Goal: Task Accomplishment & Management: Manage account settings

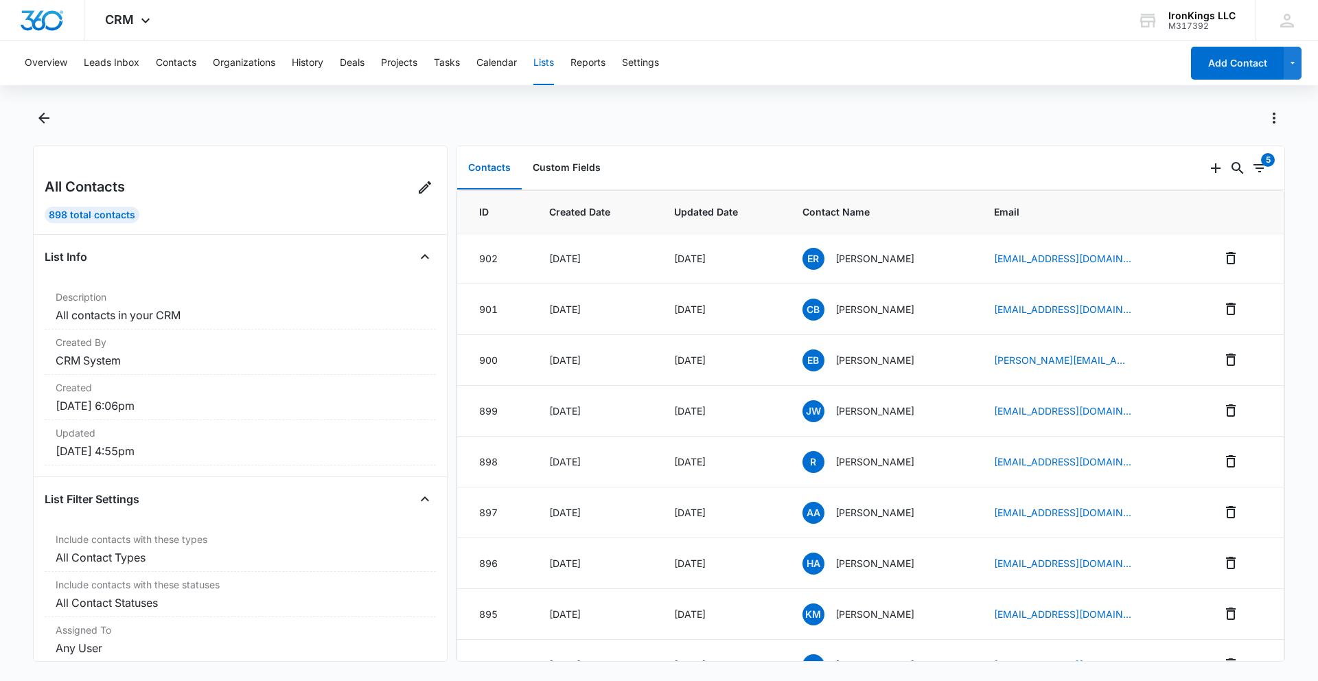
click at [345, 368] on dd "CRM System" at bounding box center [240, 360] width 369 height 16
click at [1293, 57] on icon "button" at bounding box center [1294, 63] width 12 height 16
click at [1292, 61] on icon "button" at bounding box center [1294, 63] width 12 height 16
click at [1214, 30] on div "M317392" at bounding box center [1202, 26] width 67 height 10
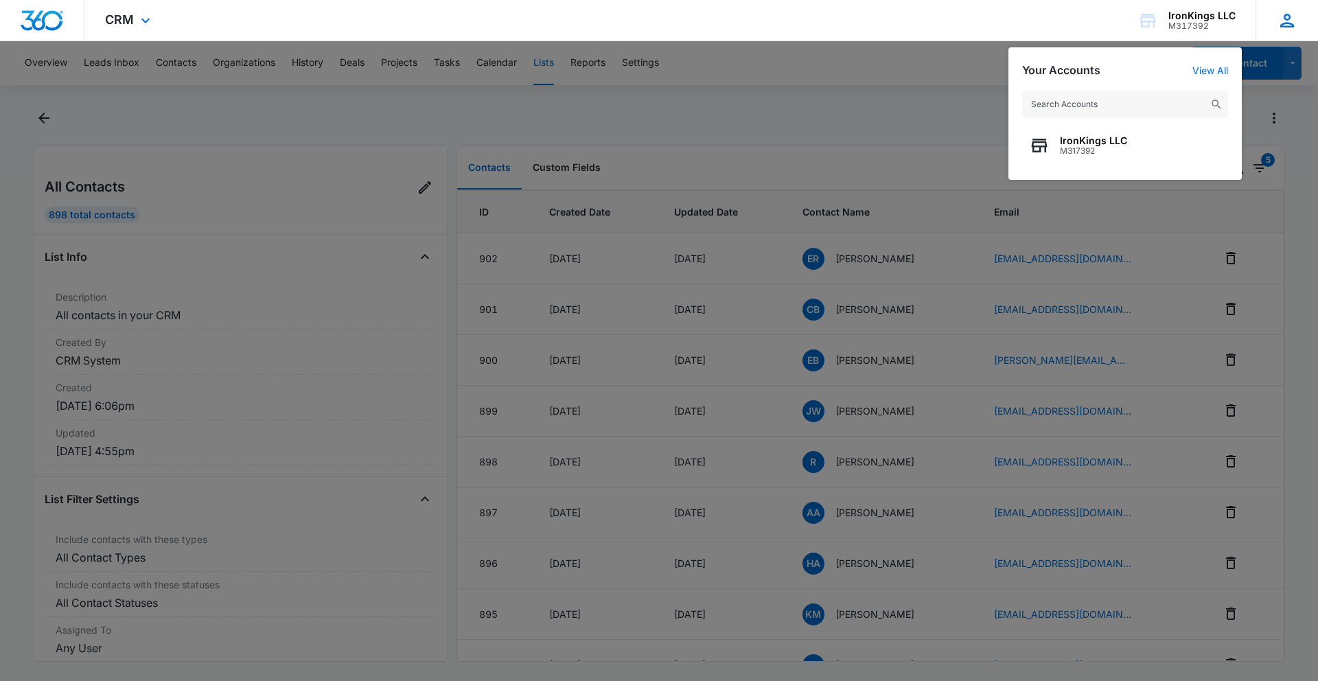
click at [1267, 16] on div "CD [PERSON_NAME] [PERSON_NAME][EMAIL_ADDRESS][PERSON_NAME][DOMAIN_NAME] My Prof…" at bounding box center [1287, 20] width 62 height 41
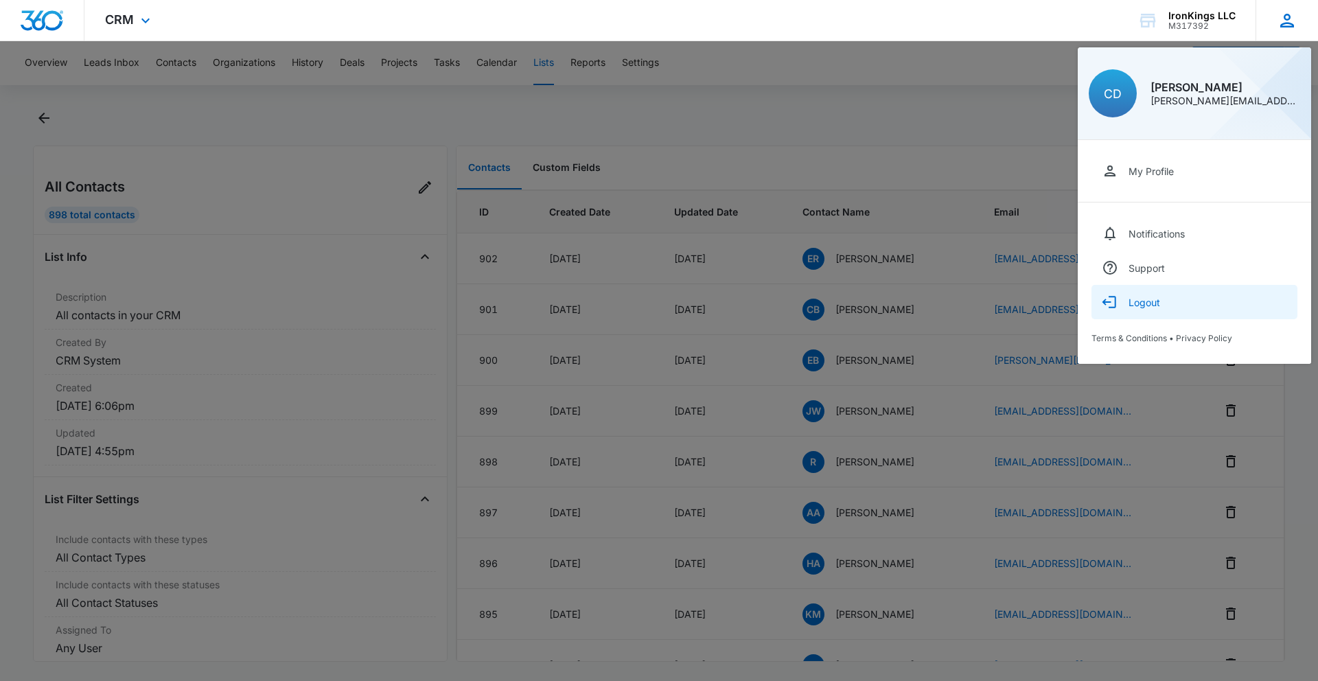
click at [1157, 306] on div "Logout" at bounding box center [1145, 303] width 32 height 12
